Goal: Check status: Check status

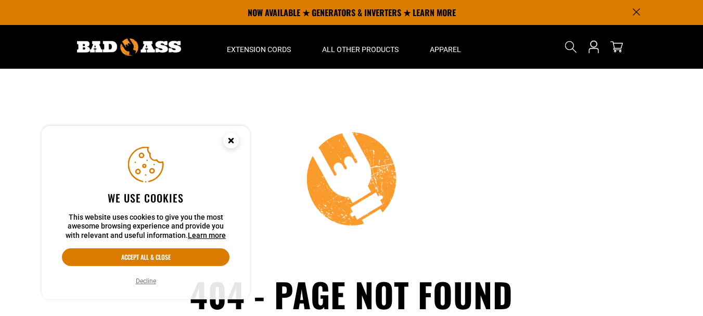
click at [142, 50] on img at bounding box center [129, 46] width 104 height 17
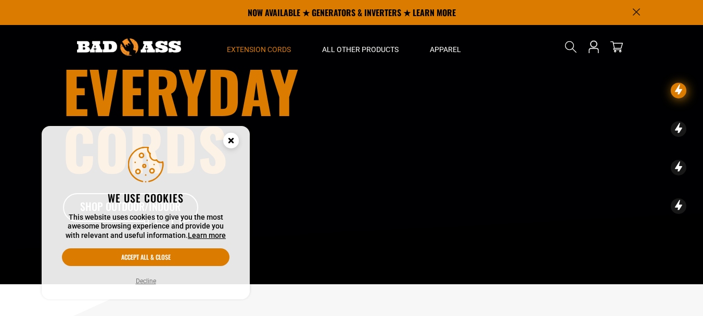
click at [268, 56] on summary "Extension Cords" at bounding box center [258, 47] width 95 height 44
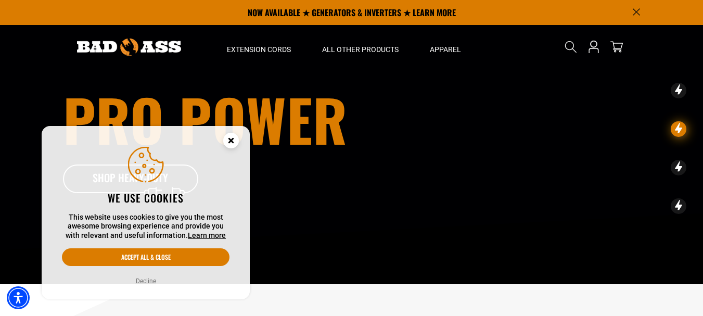
click at [235, 137] on circle "Cookie Consent" at bounding box center [231, 141] width 16 height 16
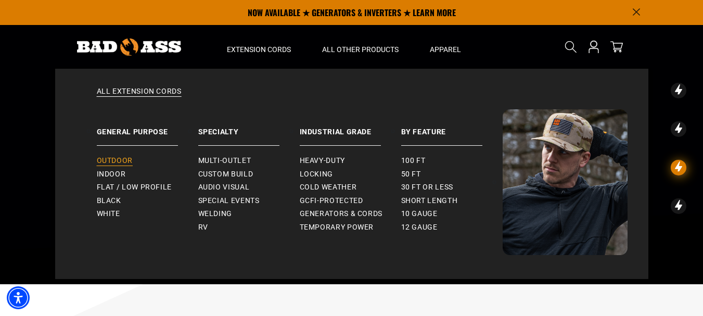
click at [109, 163] on span "Outdoor" at bounding box center [115, 160] width 36 height 9
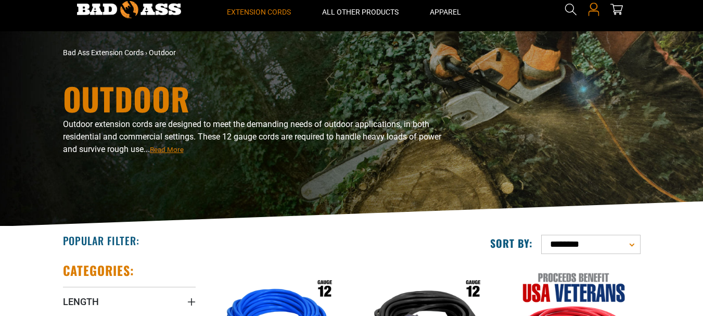
scroll to position [37, 0]
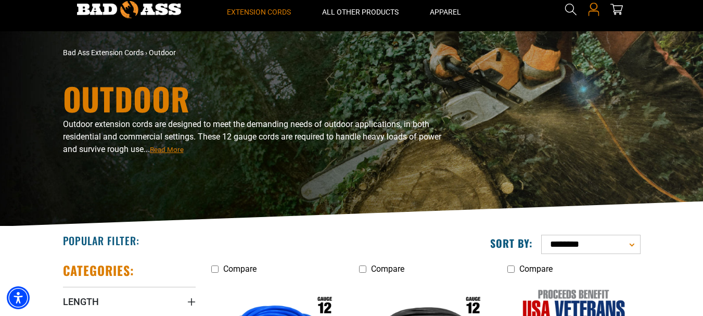
click at [596, 12] on icon at bounding box center [594, 10] width 14 height 14
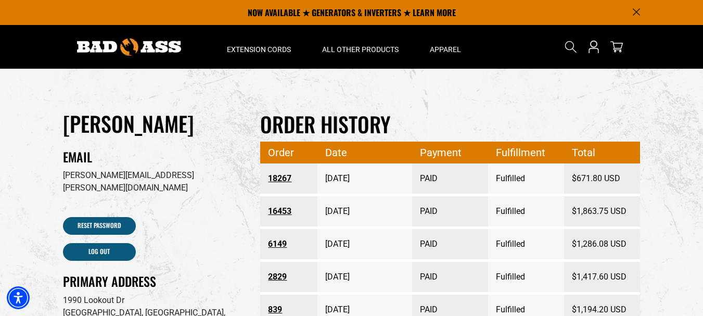
click at [280, 213] on link "16453" at bounding box center [289, 211] width 42 height 19
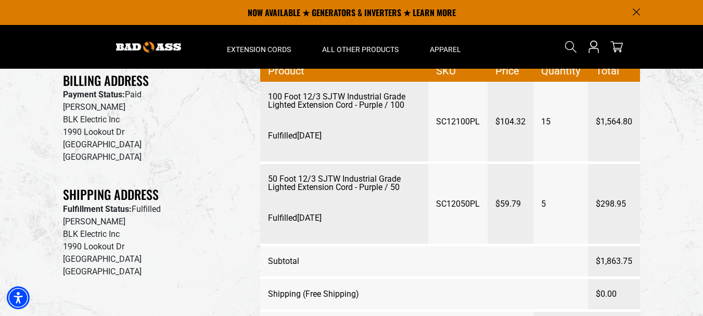
scroll to position [96, 0]
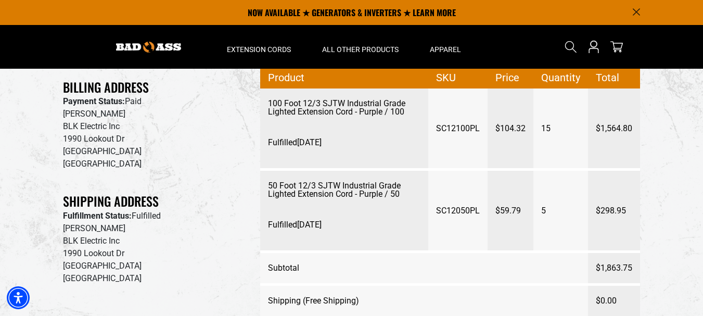
drag, startPoint x: 707, startPoint y: 41, endPoint x: 710, endPoint y: 78, distance: 37.5
click at [702, 78] on html "Skip to main content Enable accessibility for low vision Open the accessibility…" at bounding box center [351, 62] width 703 height 316
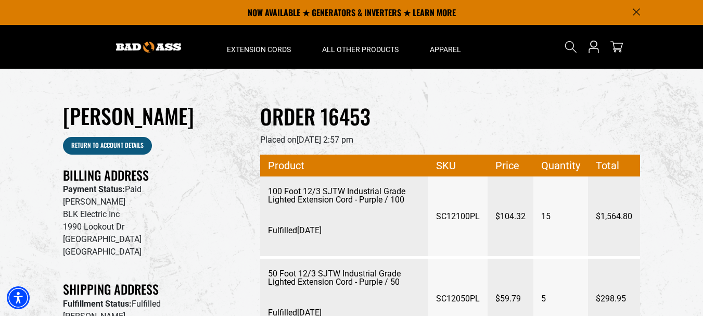
scroll to position [7, 0]
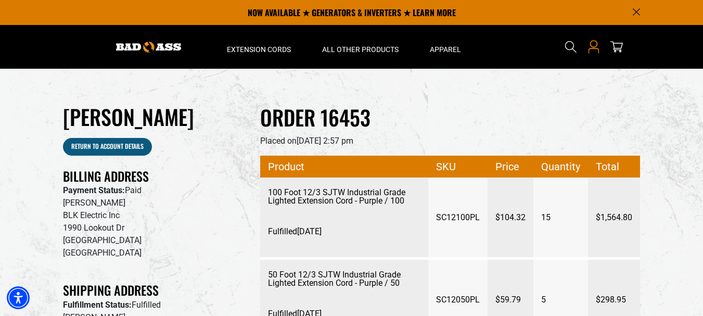
click at [594, 45] on icon "Open this option" at bounding box center [594, 47] width 14 height 14
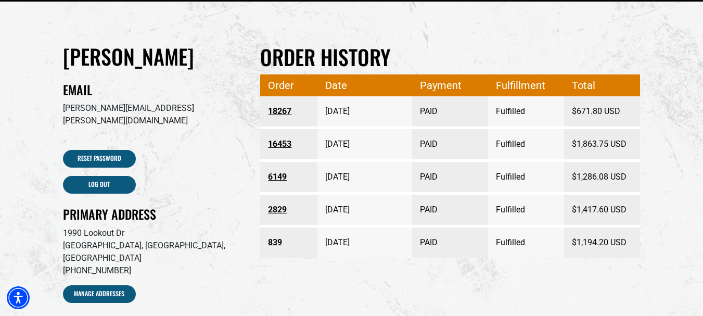
scroll to position [97, 0]
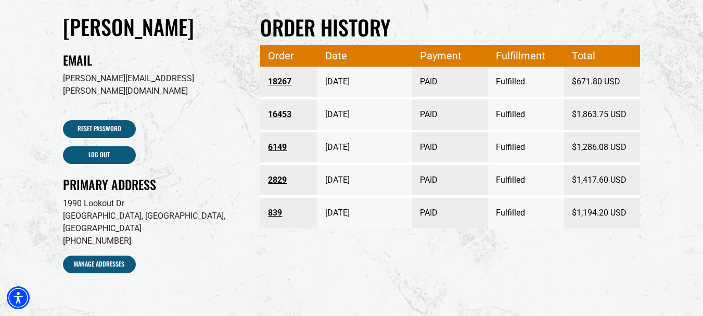
click at [274, 208] on link "839" at bounding box center [289, 212] width 42 height 19
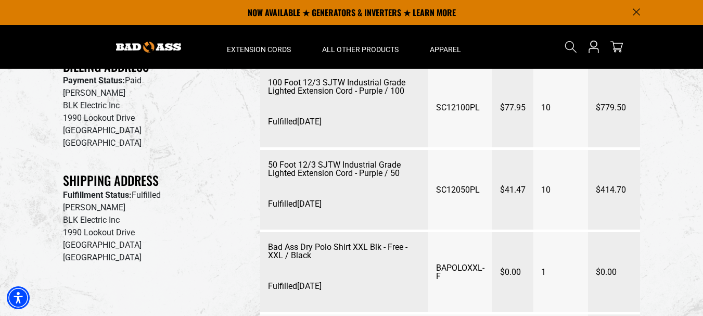
scroll to position [81, 0]
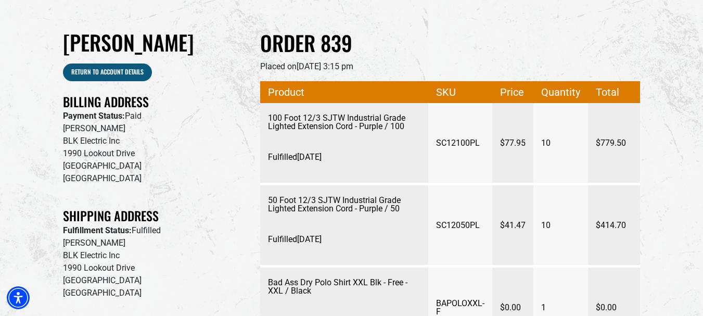
drag, startPoint x: 708, startPoint y: 69, endPoint x: 704, endPoint y: -53, distance: 121.8
click at [702, 0] on html "Skip to main content Enable accessibility for low vision Open the accessibility…" at bounding box center [351, 77] width 703 height 316
